Goal: Entertainment & Leisure: Browse casually

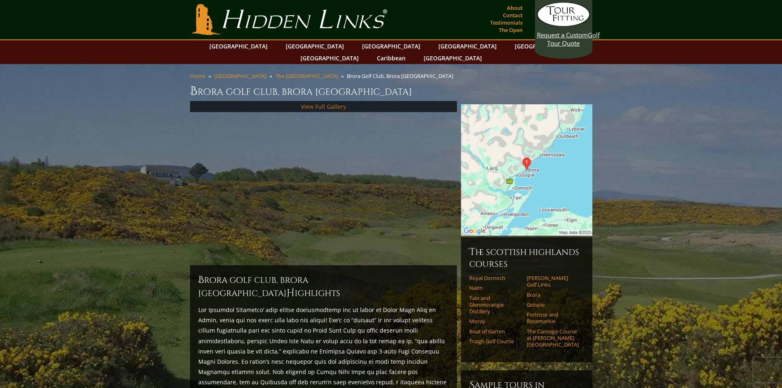
click at [320, 103] on link "View Full Gallery" at bounding box center [323, 107] width 45 height 8
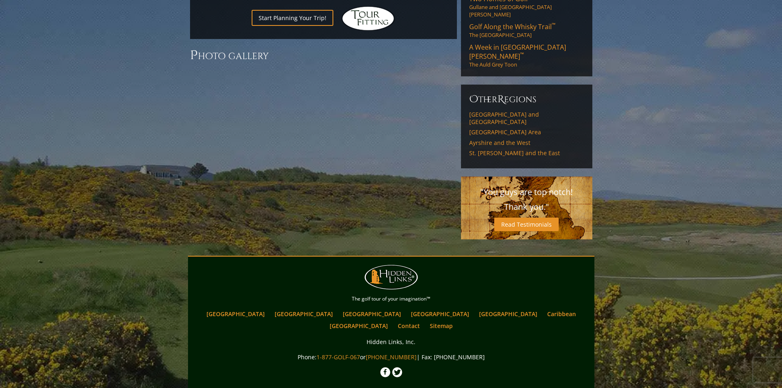
scroll to position [580, 0]
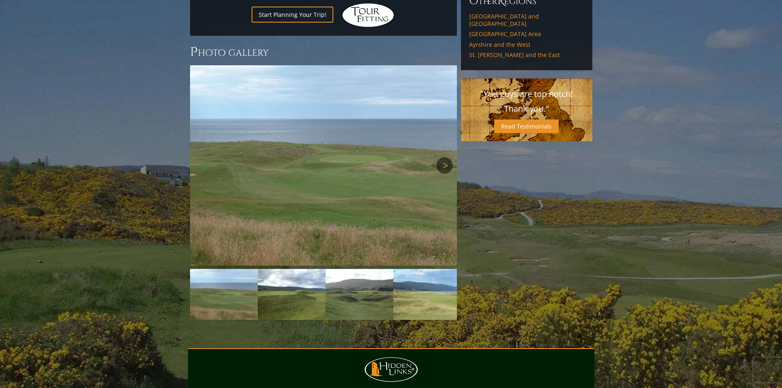
click at [440, 157] on link "Next" at bounding box center [444, 165] width 16 height 16
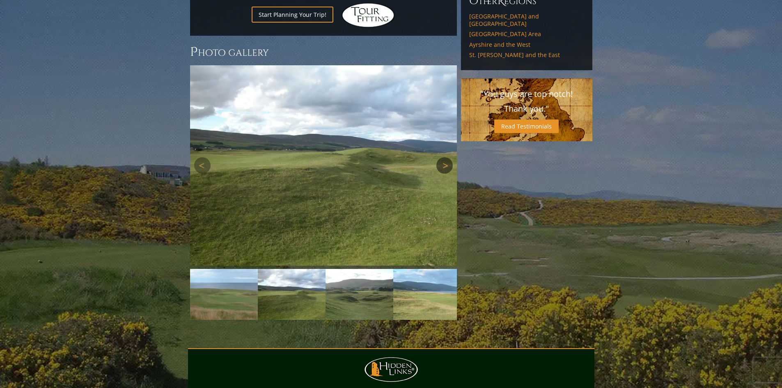
click at [440, 157] on link "Next" at bounding box center [444, 165] width 16 height 16
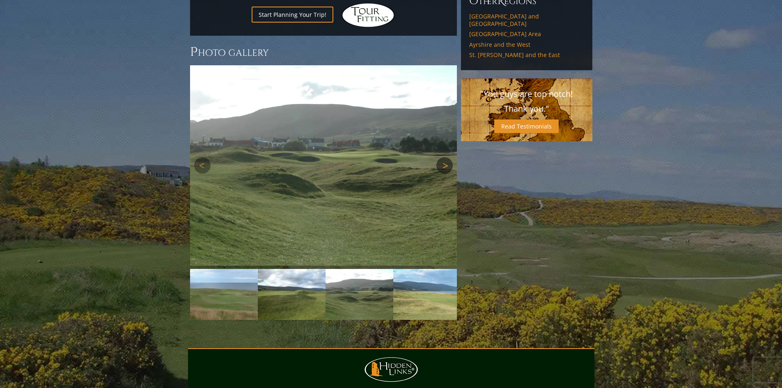
click at [440, 157] on link "Next" at bounding box center [444, 165] width 16 height 16
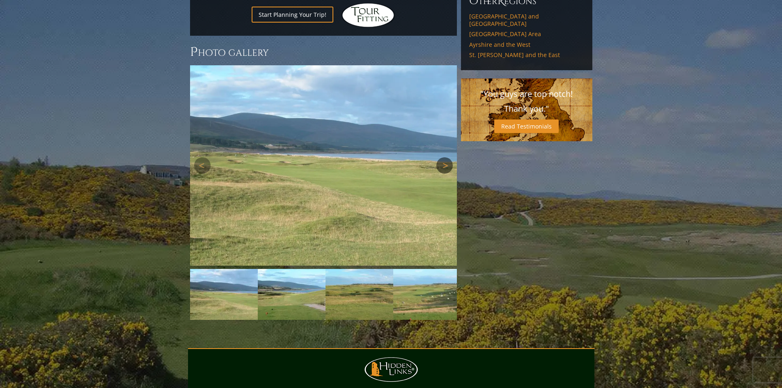
click at [440, 157] on link "Next" at bounding box center [444, 165] width 16 height 16
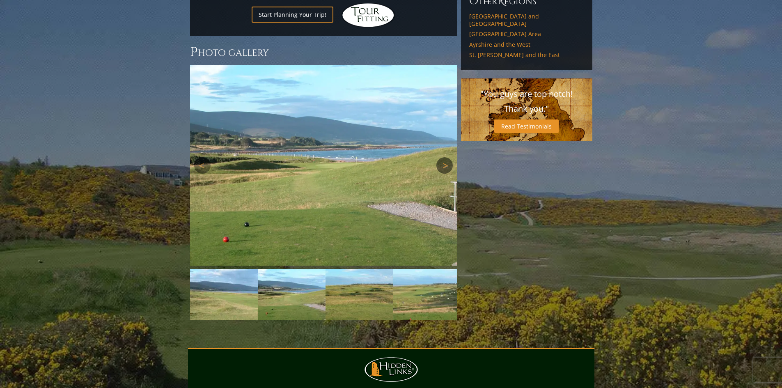
click at [440, 157] on link "Next" at bounding box center [444, 165] width 16 height 16
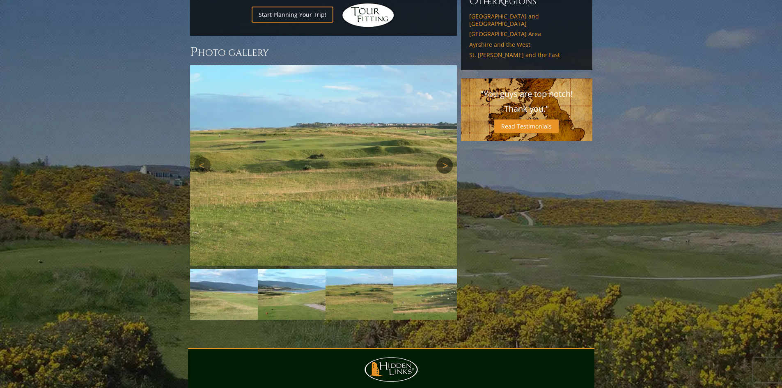
click at [440, 157] on link "Next" at bounding box center [444, 165] width 16 height 16
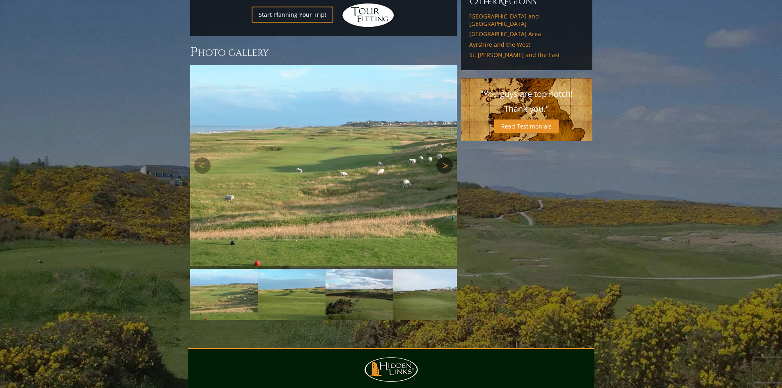
click at [440, 157] on link "Next" at bounding box center [444, 165] width 16 height 16
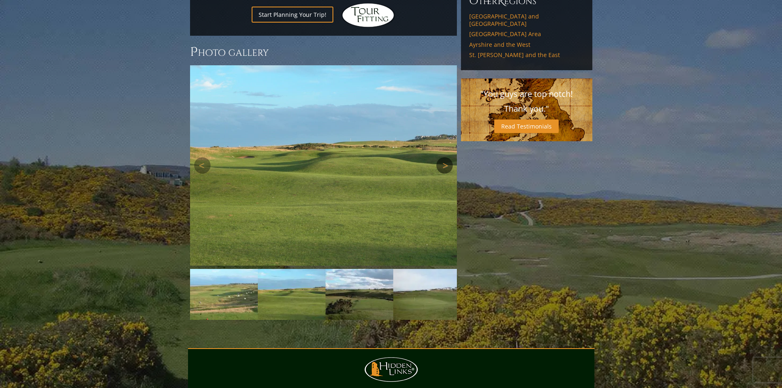
click at [440, 157] on link "Next" at bounding box center [444, 165] width 16 height 16
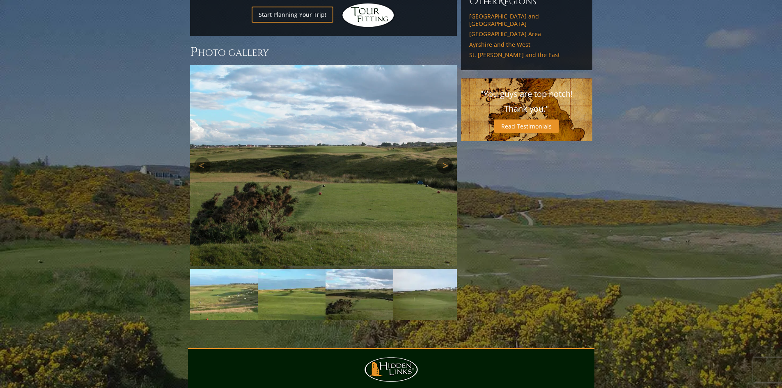
click at [440, 157] on link "Next" at bounding box center [444, 165] width 16 height 16
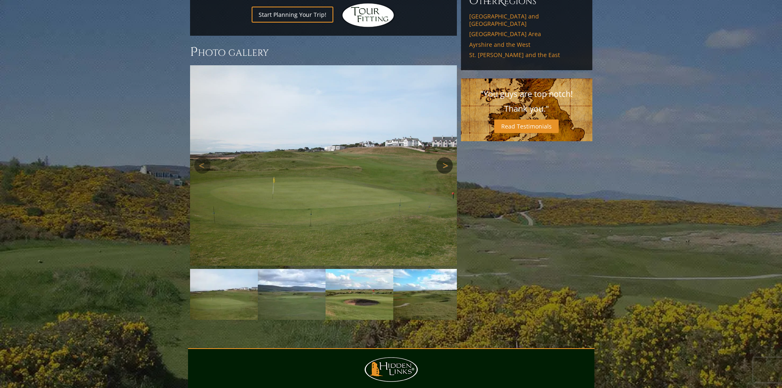
click at [440, 157] on link "Next" at bounding box center [444, 165] width 16 height 16
